Goal: Task Accomplishment & Management: Complete application form

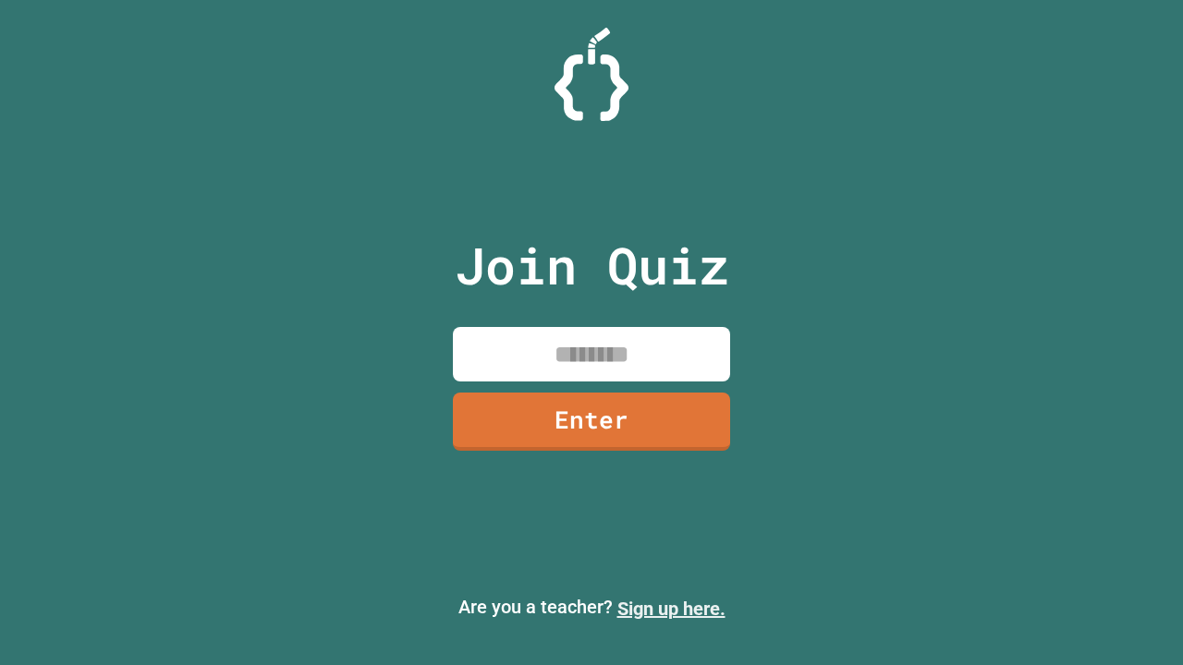
click at [671, 609] on link "Sign up here." at bounding box center [671, 609] width 108 height 22
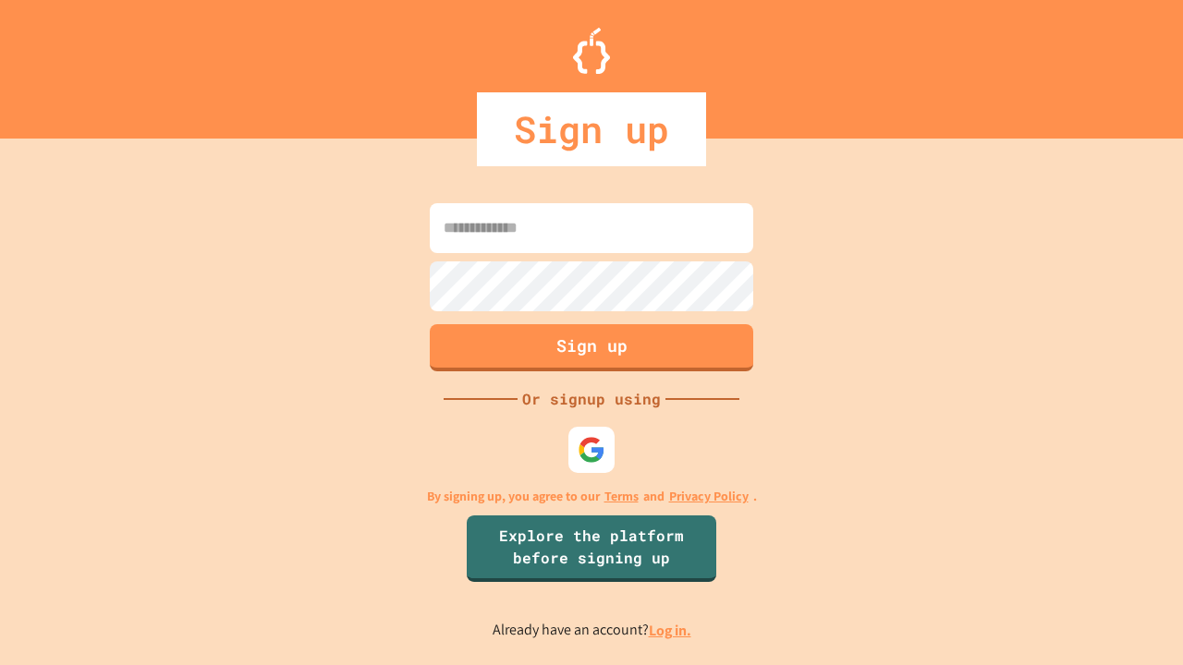
click at [671, 630] on link "Log in." at bounding box center [670, 630] width 42 height 19
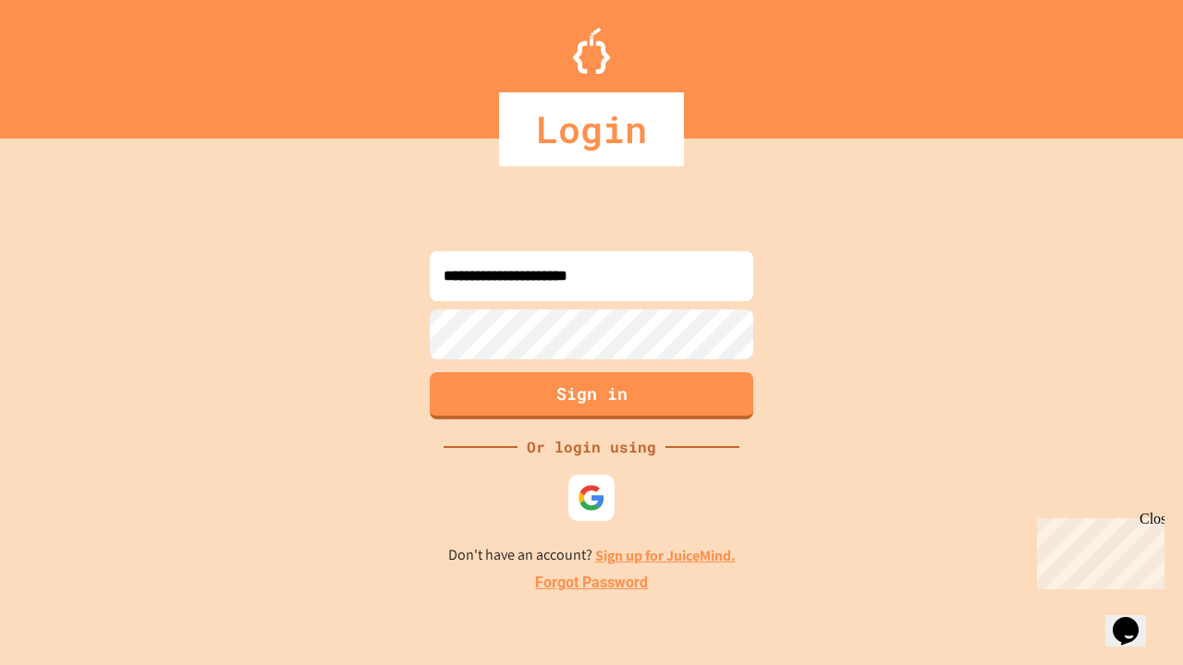
type input "**********"
